Goal: Find specific page/section: Find specific page/section

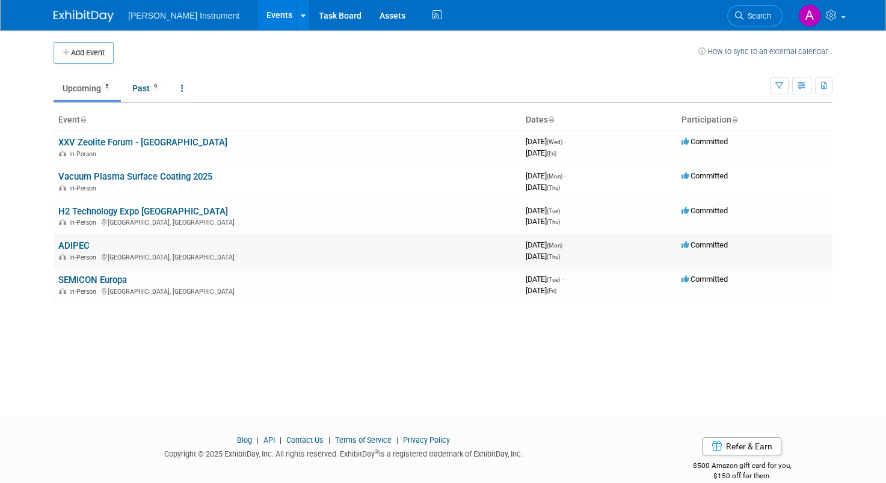
click at [82, 252] on div "In-Person Abu Dhabi, United Arab Emirates" at bounding box center [287, 257] width 458 height 10
click at [73, 244] on link "ADIPEC" at bounding box center [73, 246] width 31 height 11
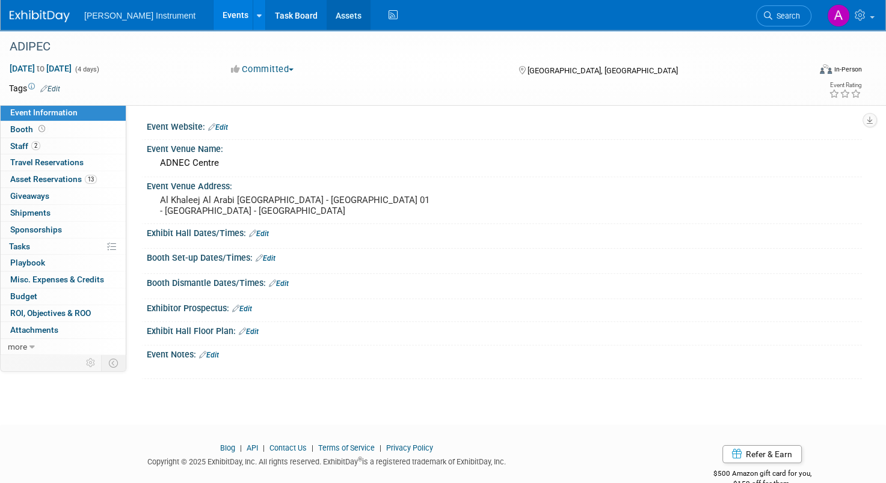
click at [326, 16] on link "Assets" at bounding box center [348, 15] width 44 height 30
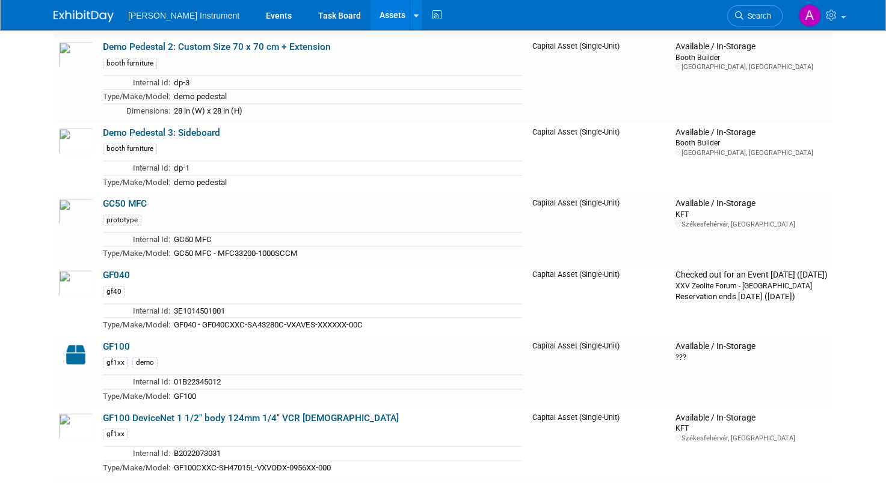
scroll to position [1563, 0]
